Goal: Task Accomplishment & Management: Use online tool/utility

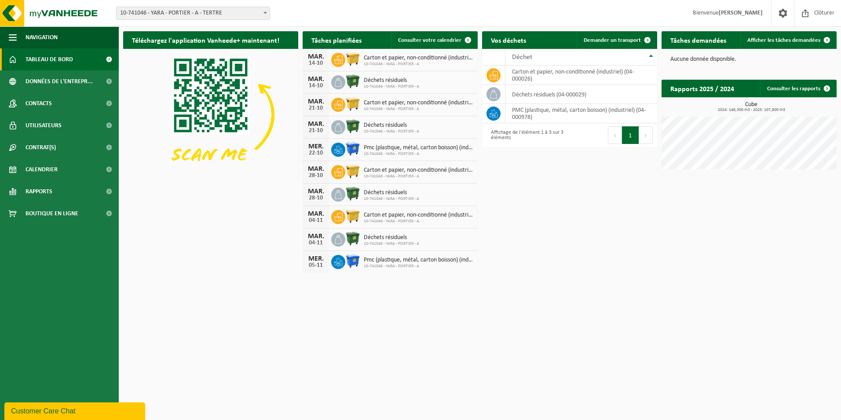
click at [266, 14] on b at bounding box center [265, 13] width 4 height 2
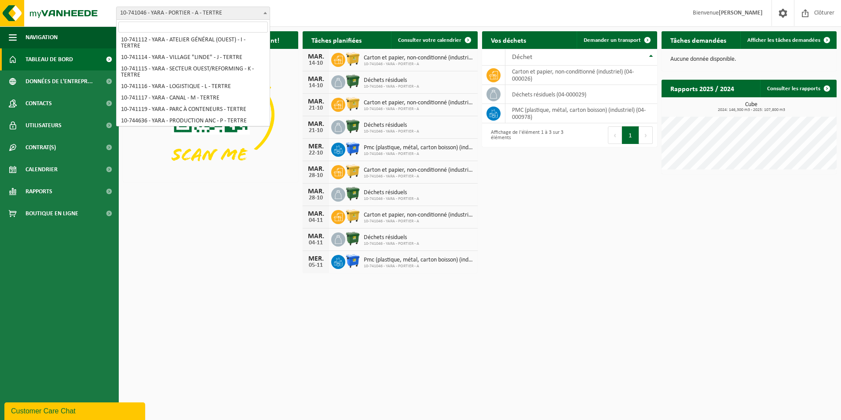
scroll to position [116, 0]
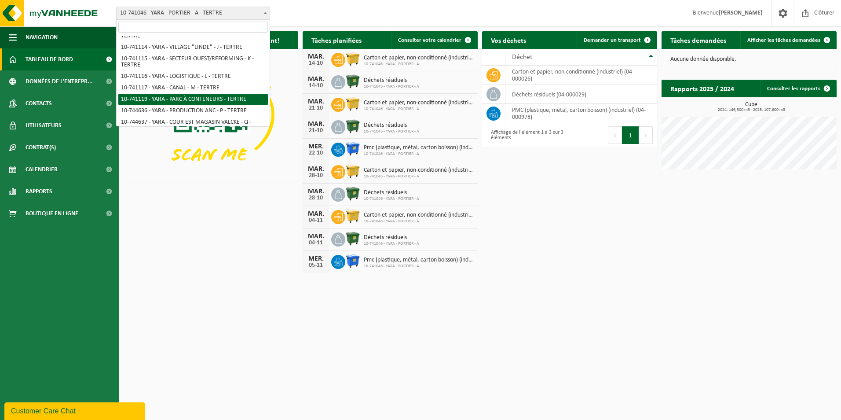
select select "4520"
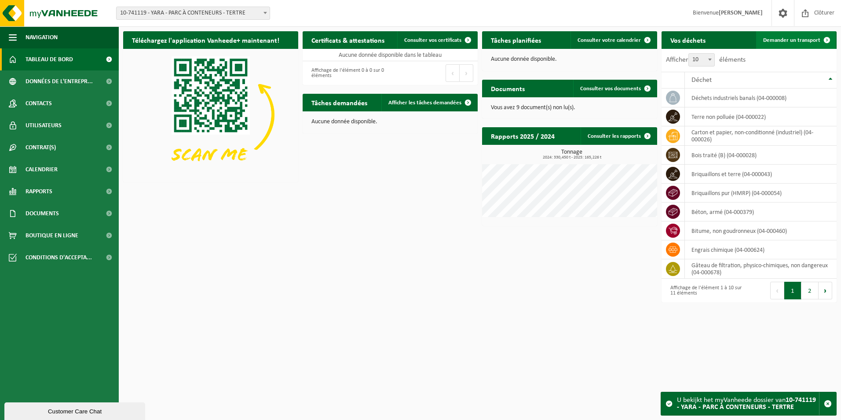
click at [774, 41] on span "Demander un transport" at bounding box center [791, 40] width 57 height 6
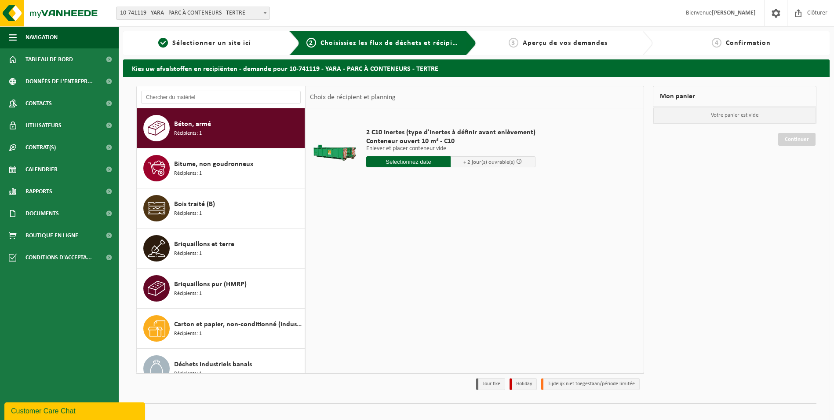
click at [391, 164] on input "text" at bounding box center [408, 161] width 85 height 11
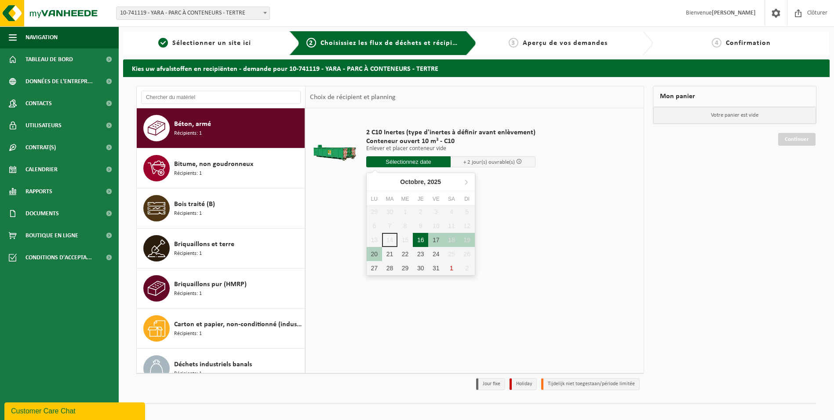
click at [420, 237] on div "16" at bounding box center [420, 240] width 15 height 14
type input "à partir de 2025-10-16"
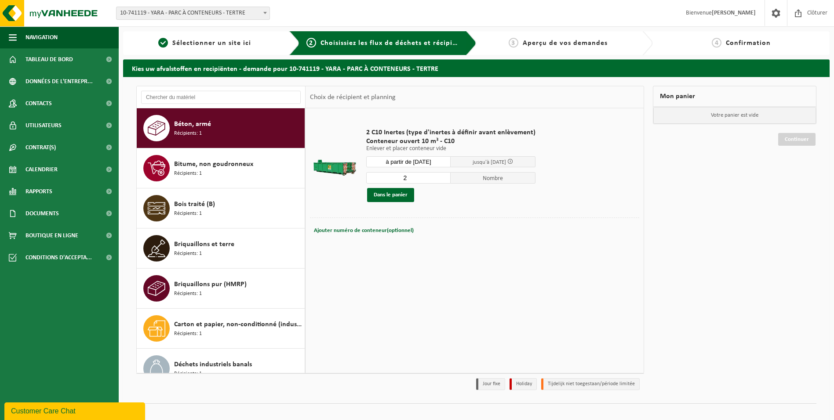
type input "2"
click at [443, 176] on input "2" at bounding box center [408, 177] width 85 height 11
click at [255, 162] on div "Bitume, non goudronneux Récipients: 1" at bounding box center [238, 168] width 128 height 26
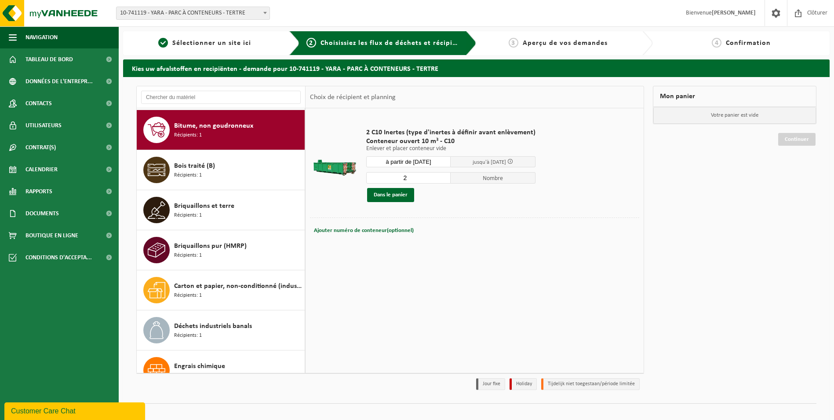
scroll to position [40, 0]
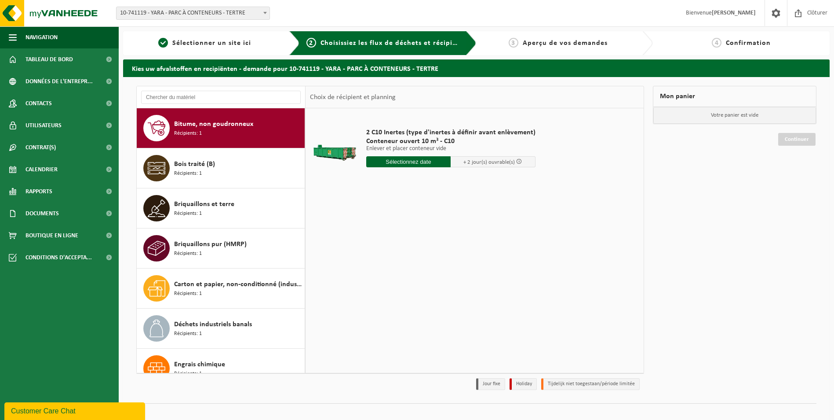
click at [255, 162] on div "Bois traité (B) Récipients: 1" at bounding box center [238, 168] width 128 height 26
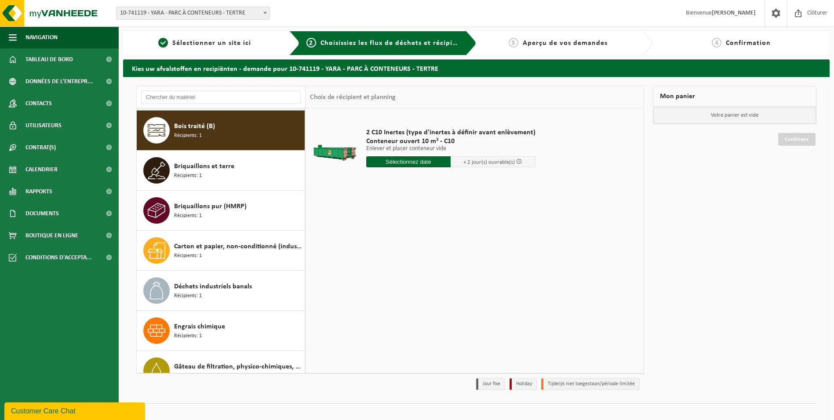
scroll to position [80, 0]
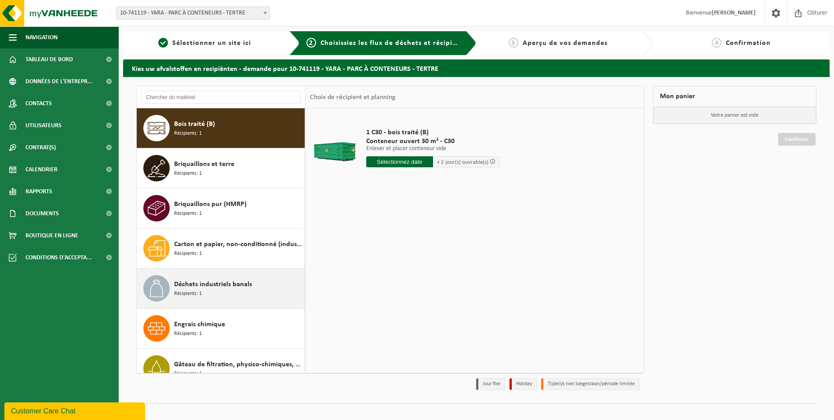
click at [256, 282] on div "Déchets industriels banals Récipients: 1" at bounding box center [238, 288] width 128 height 26
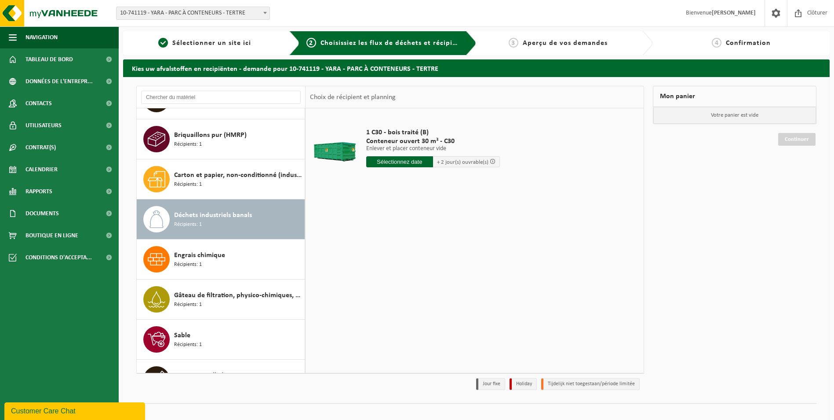
scroll to position [175, 0]
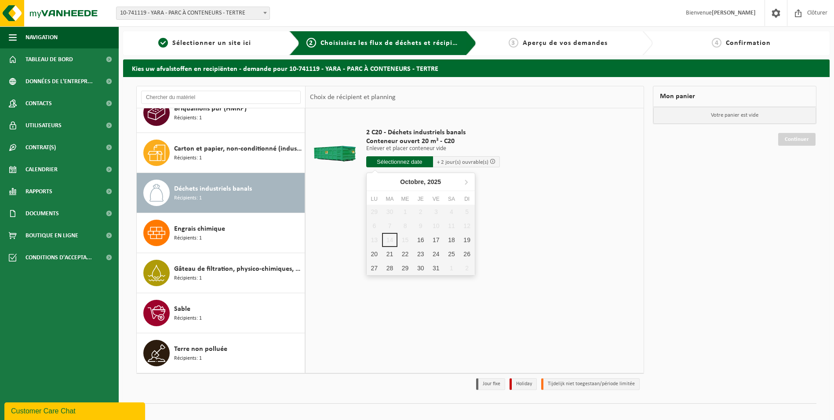
click at [392, 165] on input "text" at bounding box center [399, 161] width 67 height 11
click at [422, 241] on div "16" at bounding box center [420, 240] width 15 height 14
type input "à partir de 2025-10-16"
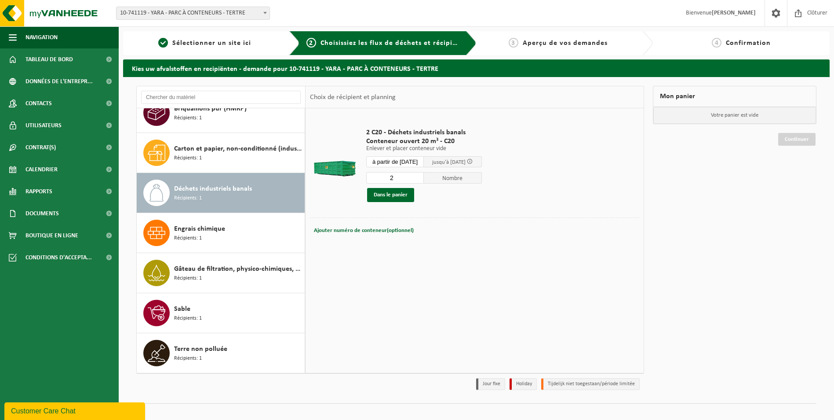
type input "2"
click at [424, 176] on input "2" at bounding box center [395, 177] width 58 height 11
click at [351, 230] on span "Ajouter numéro de conteneur(optionnel)" at bounding box center [364, 230] width 100 height 6
type input "C20 1394 et C20 1078"
click at [390, 196] on button "Dans le panier" at bounding box center [390, 195] width 47 height 14
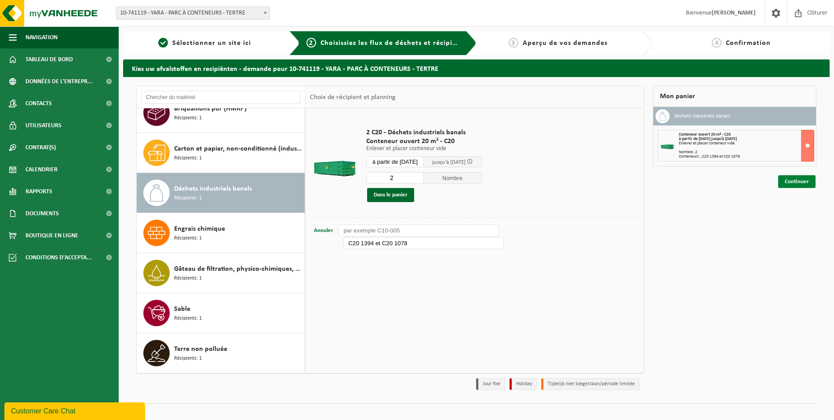
click at [799, 182] on link "Continuer" at bounding box center [796, 181] width 37 height 13
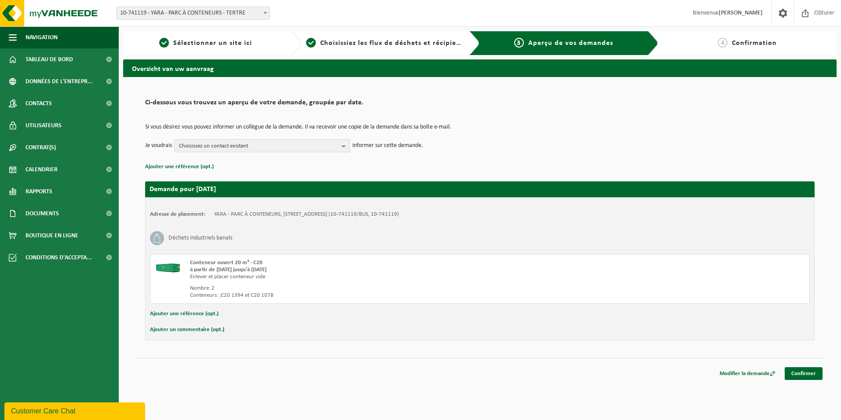
click at [346, 144] on b "button" at bounding box center [346, 145] width 8 height 12
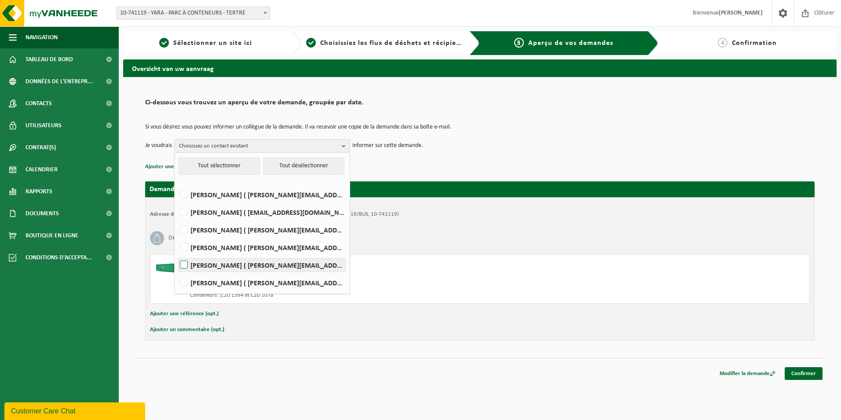
click at [188, 263] on label "ADELINE PAKUSZEWSKI ( adeline.pakuszewski@yara.com )" at bounding box center [261, 264] width 167 height 13
click at [177, 254] on input "ADELINE PAKUSZEWSKI ( adeline.pakuszewski@yara.com )" at bounding box center [176, 253] width 0 height 0
checkbox input "true"
click at [800, 373] on link "Confirmer" at bounding box center [804, 373] width 38 height 13
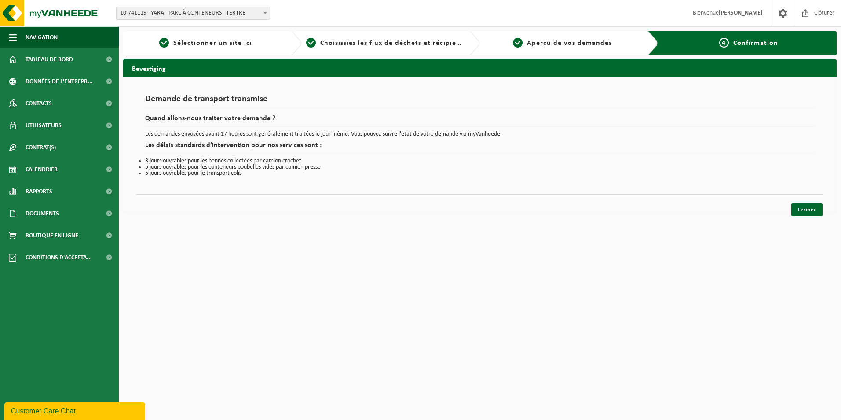
click at [398, 288] on html "Site: 10-741046 - YARA - PORTIER - A - TERTRE 10-741053 - YARA - BUREAUX PRINCI…" at bounding box center [420, 210] width 841 height 420
